Goal: Go to known website: Go to known website

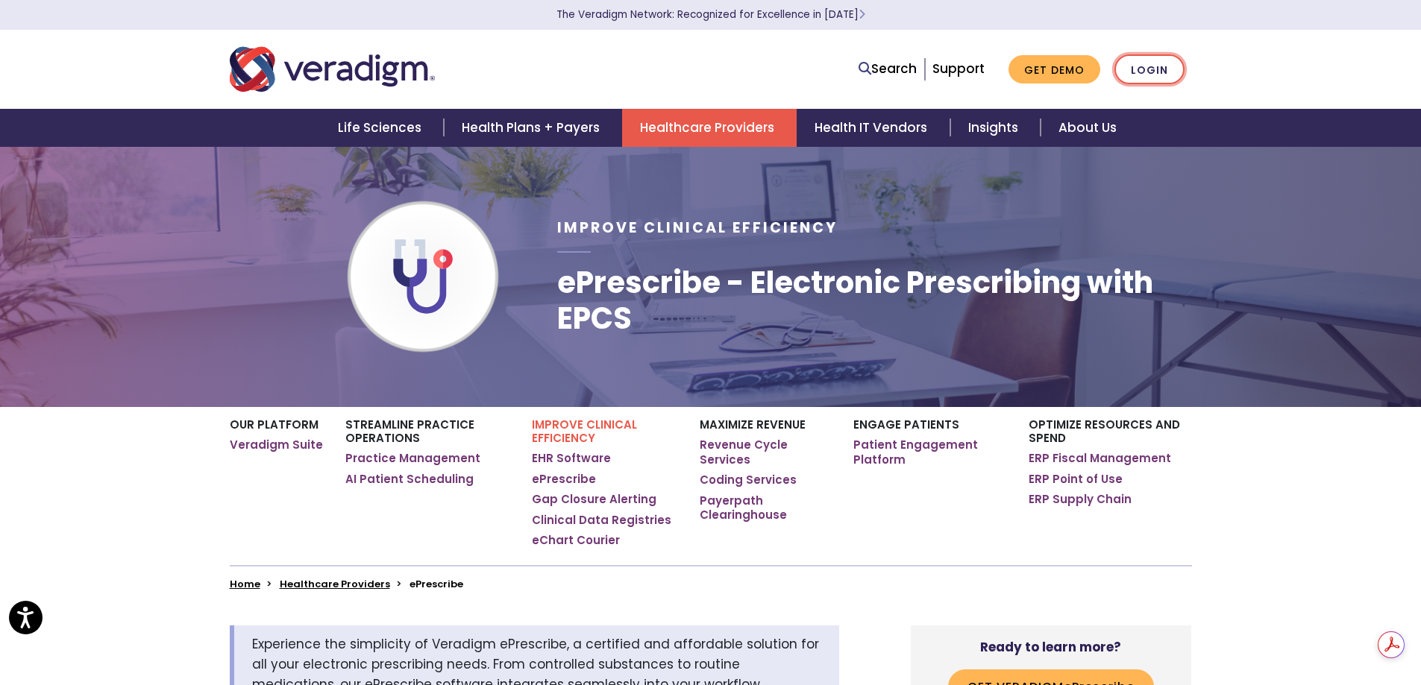
click at [1154, 69] on link "Login" at bounding box center [1149, 69] width 70 height 31
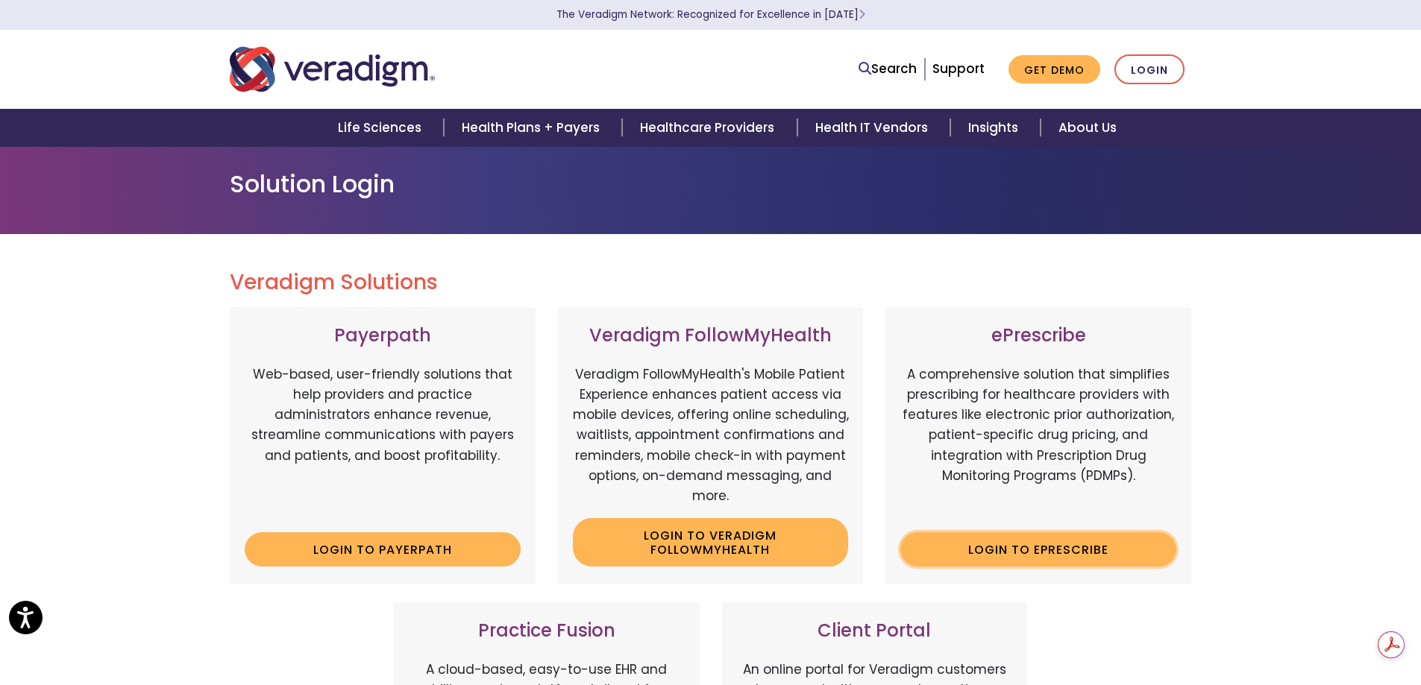
click at [1040, 549] on link "Login to ePrescribe" at bounding box center [1038, 549] width 276 height 34
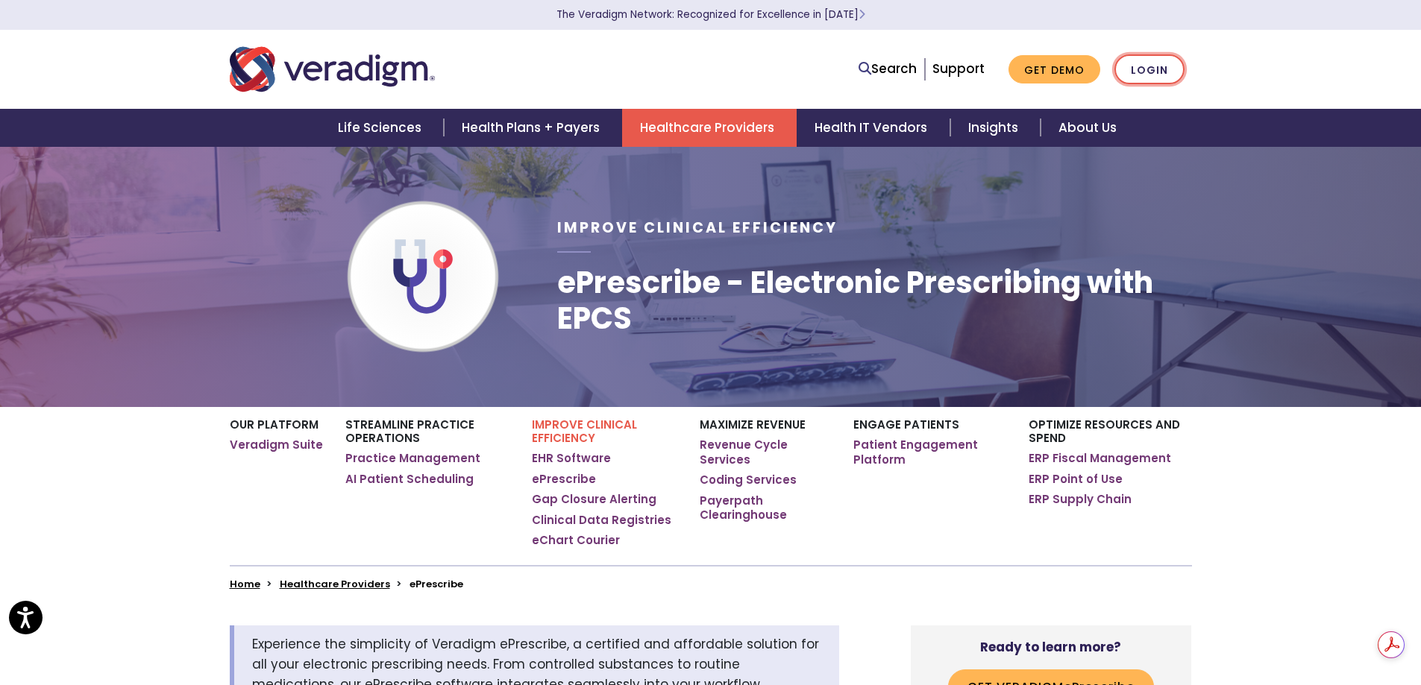
click at [1127, 61] on link "Login" at bounding box center [1149, 69] width 70 height 31
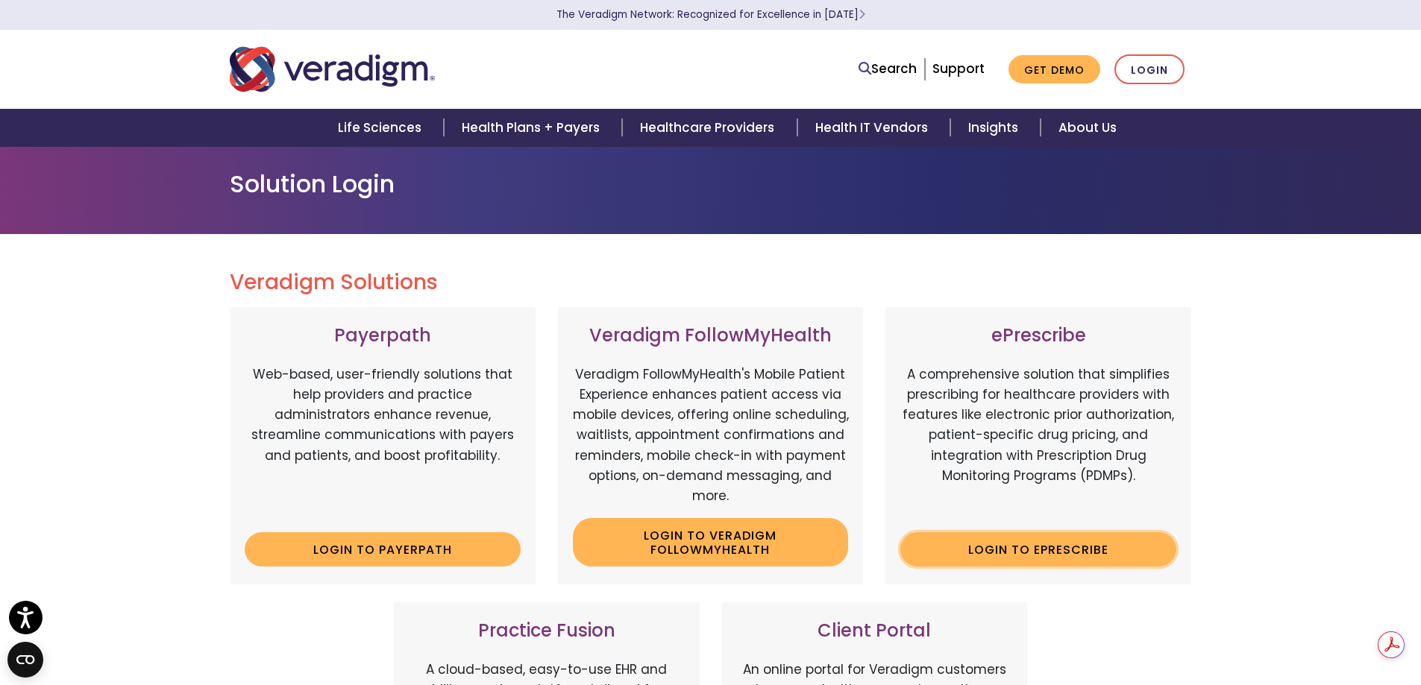
click at [978, 549] on link "Login to ePrescribe" at bounding box center [1038, 549] width 276 height 34
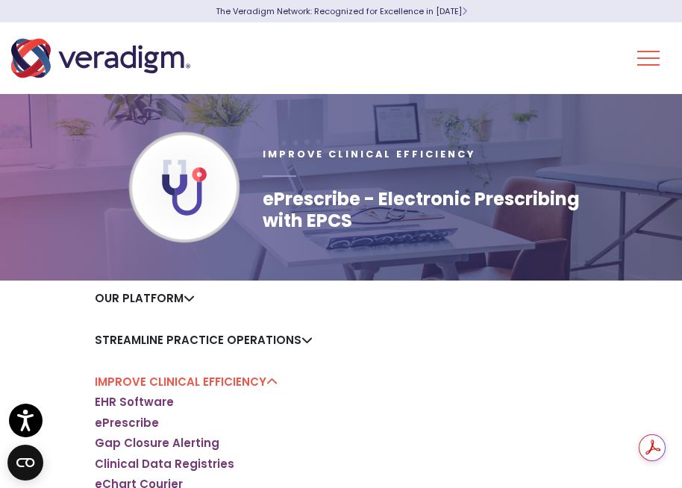
click at [500, 158] on div "Improve Clinical Efficiency ePrescribe - Electronic Prescribing with EPCS" at bounding box center [430, 187] width 336 height 89
click at [387, 80] on div "Life Sciences Health Plans + Payers Healthcare Providers Health IT Vendors Insi…" at bounding box center [341, 58] width 682 height 72
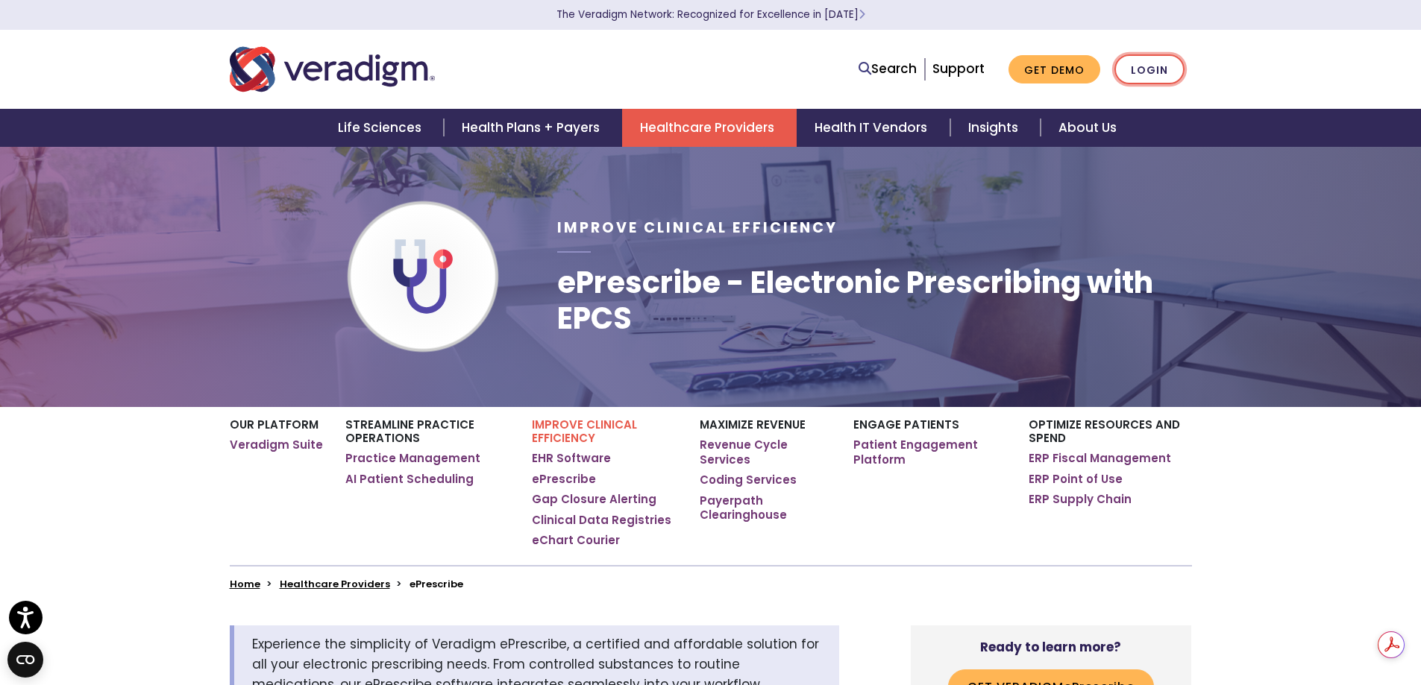
click at [681, 60] on link "Login" at bounding box center [1149, 69] width 70 height 31
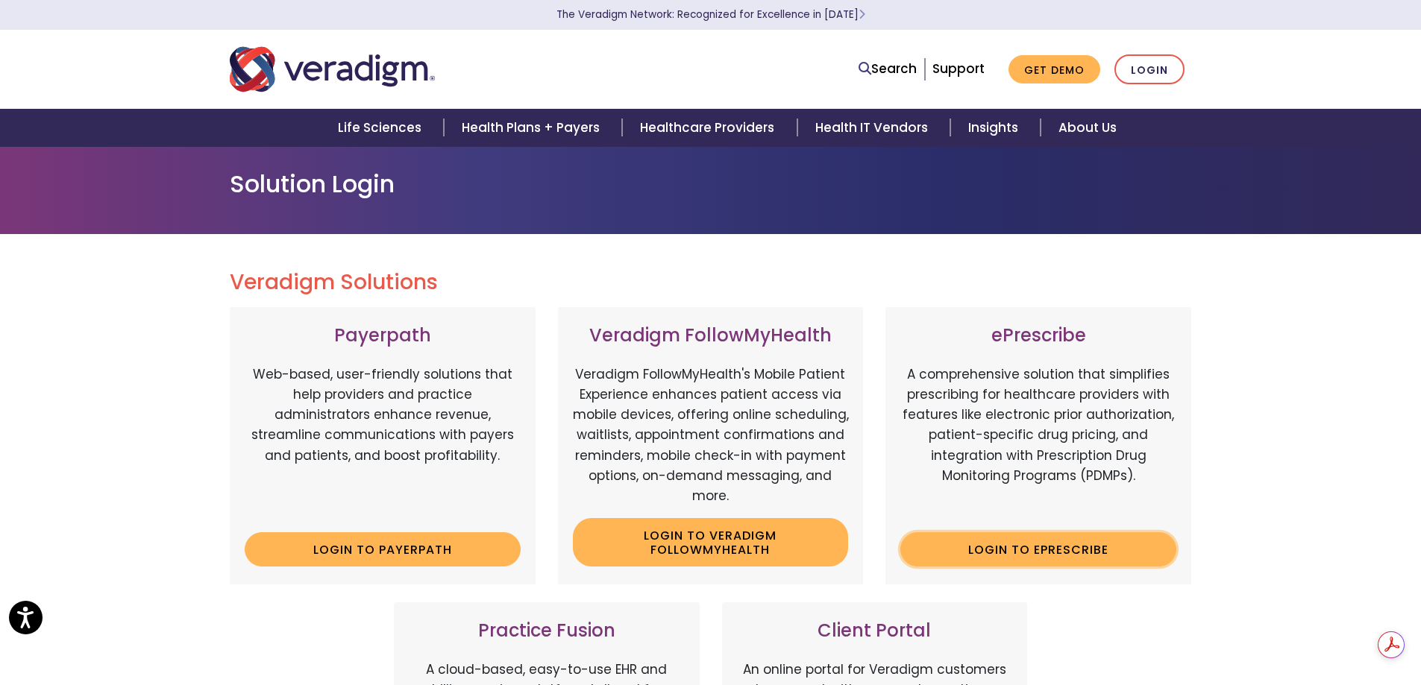
click at [1069, 547] on link "Login to ePrescribe" at bounding box center [1038, 549] width 276 height 34
